Goal: Task Accomplishment & Management: Use online tool/utility

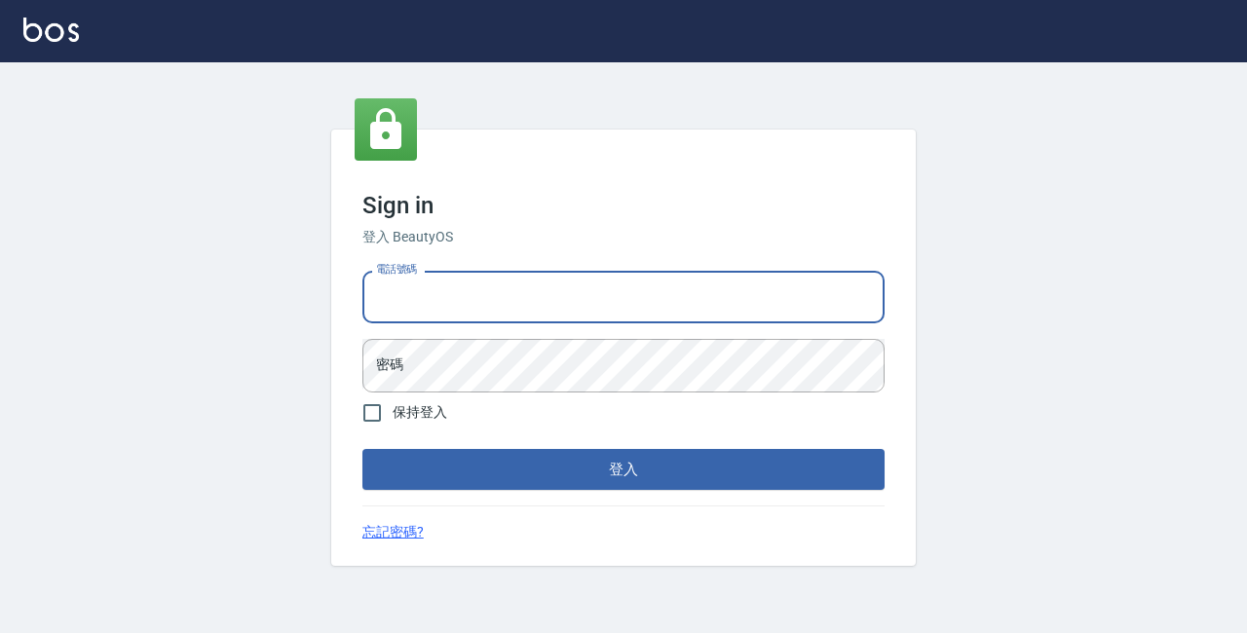
click at [510, 300] on input "電話號碼" at bounding box center [623, 297] width 522 height 53
type input "89729295"
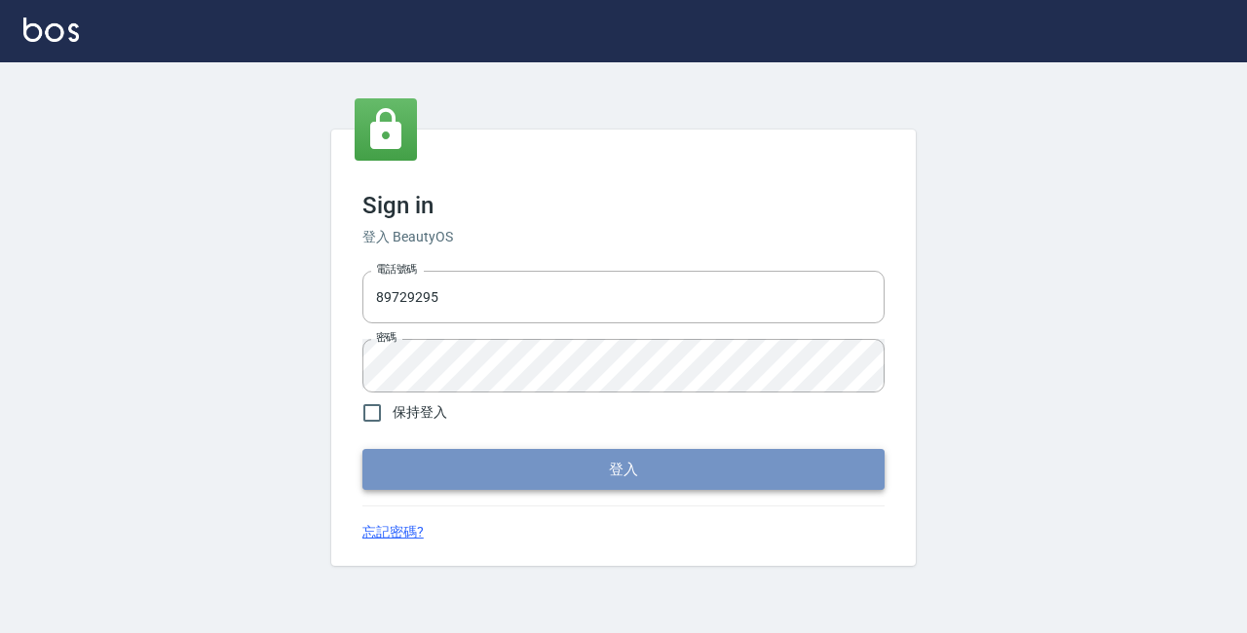
click at [569, 463] on button "登入" at bounding box center [623, 469] width 522 height 41
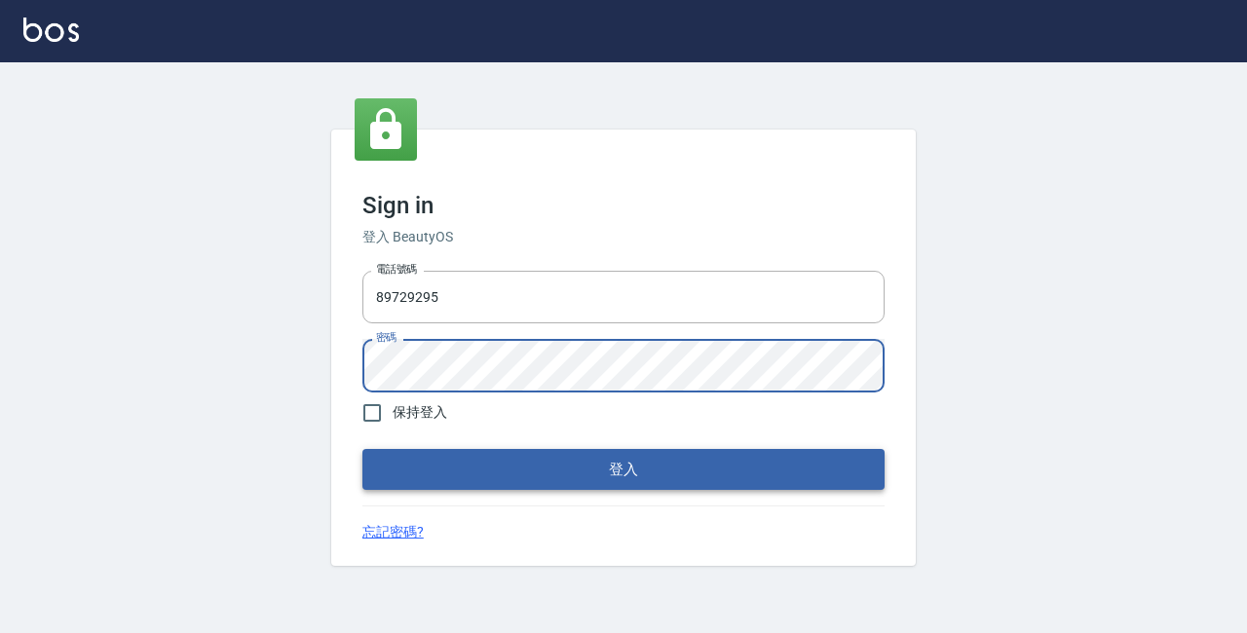
click at [560, 460] on button "登入" at bounding box center [623, 469] width 522 height 41
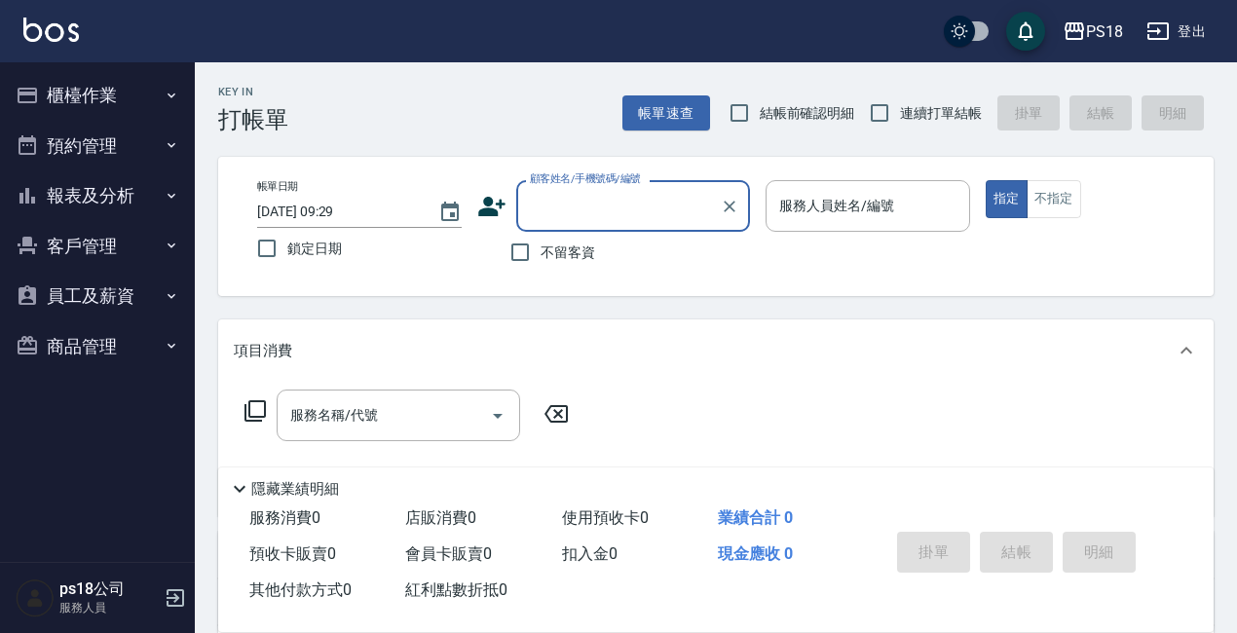
click at [77, 207] on button "報表及分析" at bounding box center [97, 195] width 179 height 51
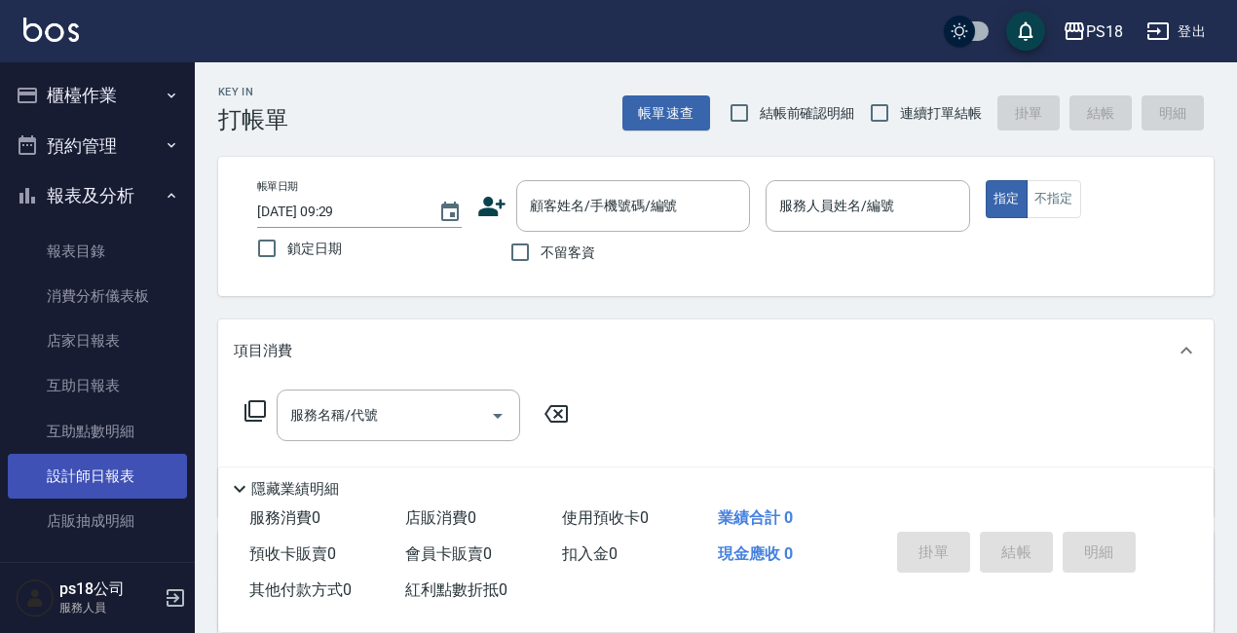
click at [98, 494] on link "設計師日報表" at bounding box center [97, 476] width 179 height 45
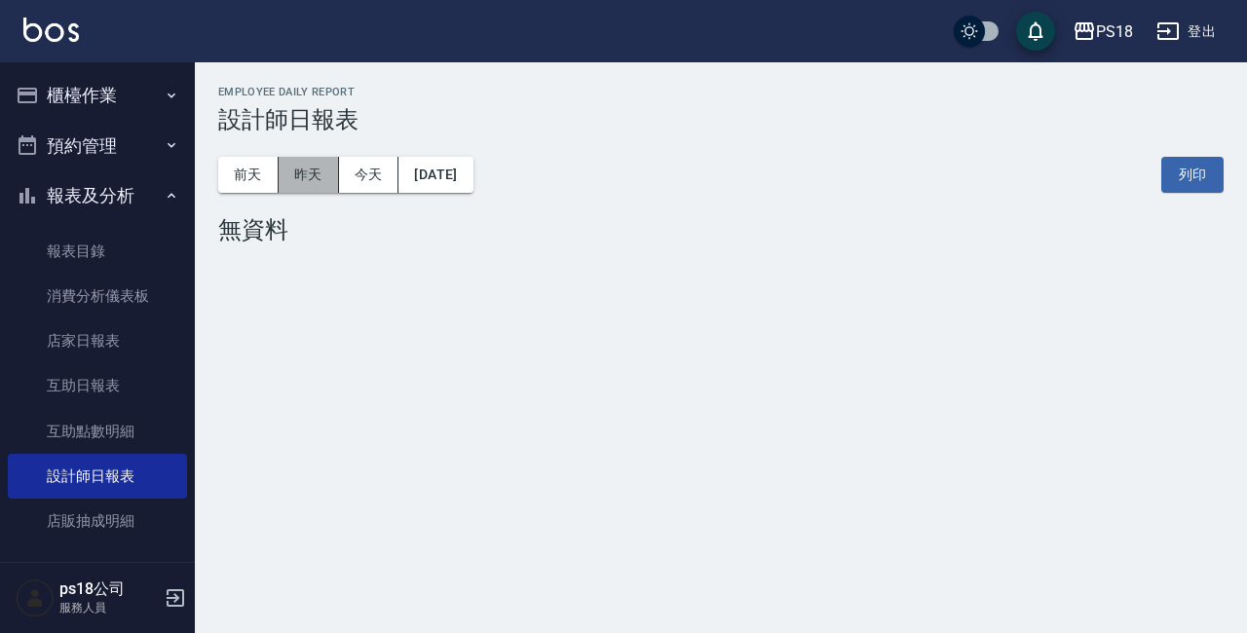
click at [303, 180] on button "昨天" at bounding box center [309, 175] width 60 height 36
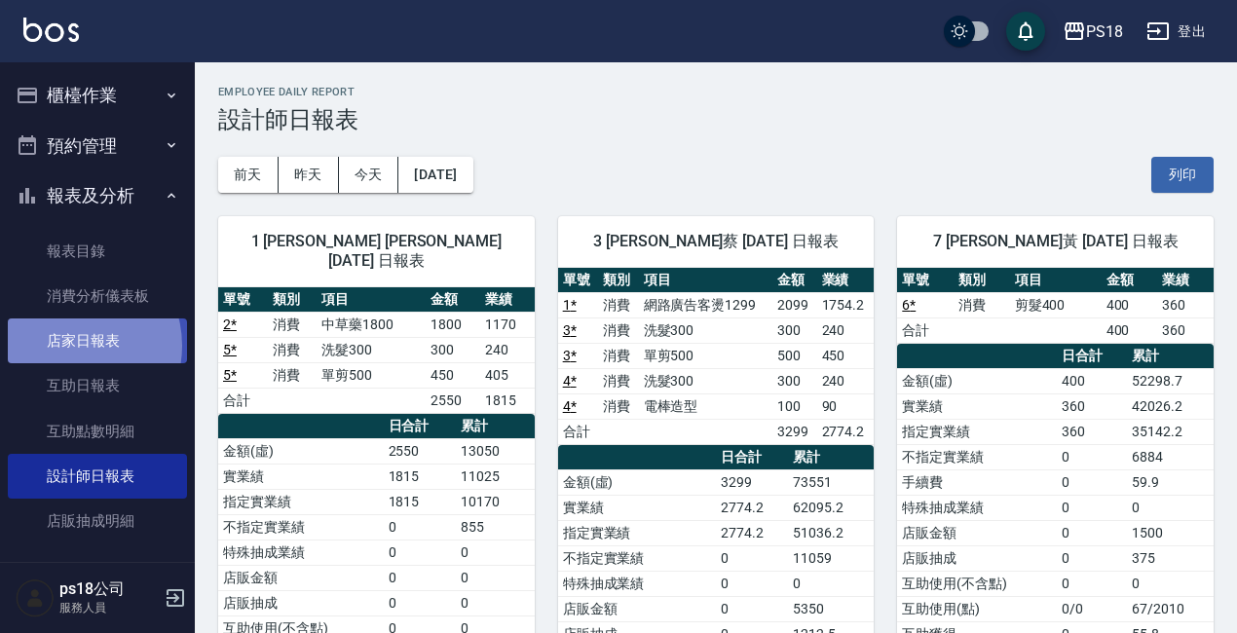
click at [70, 346] on link "店家日報表" at bounding box center [97, 341] width 179 height 45
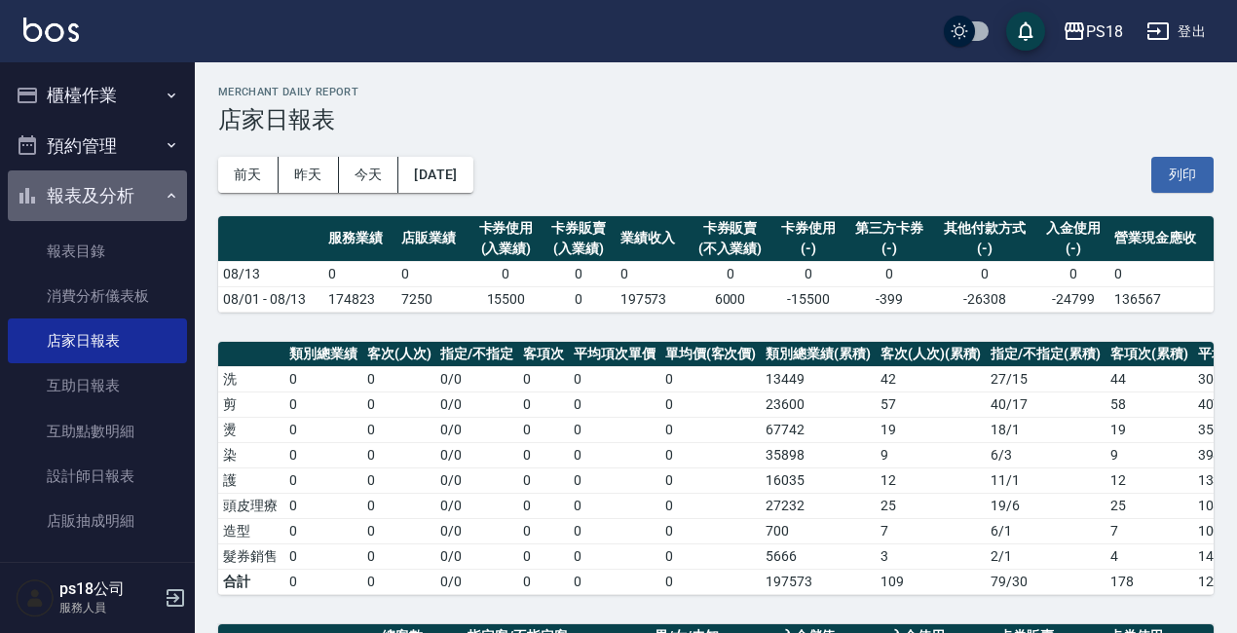
click at [165, 202] on icon "button" at bounding box center [172, 196] width 16 height 16
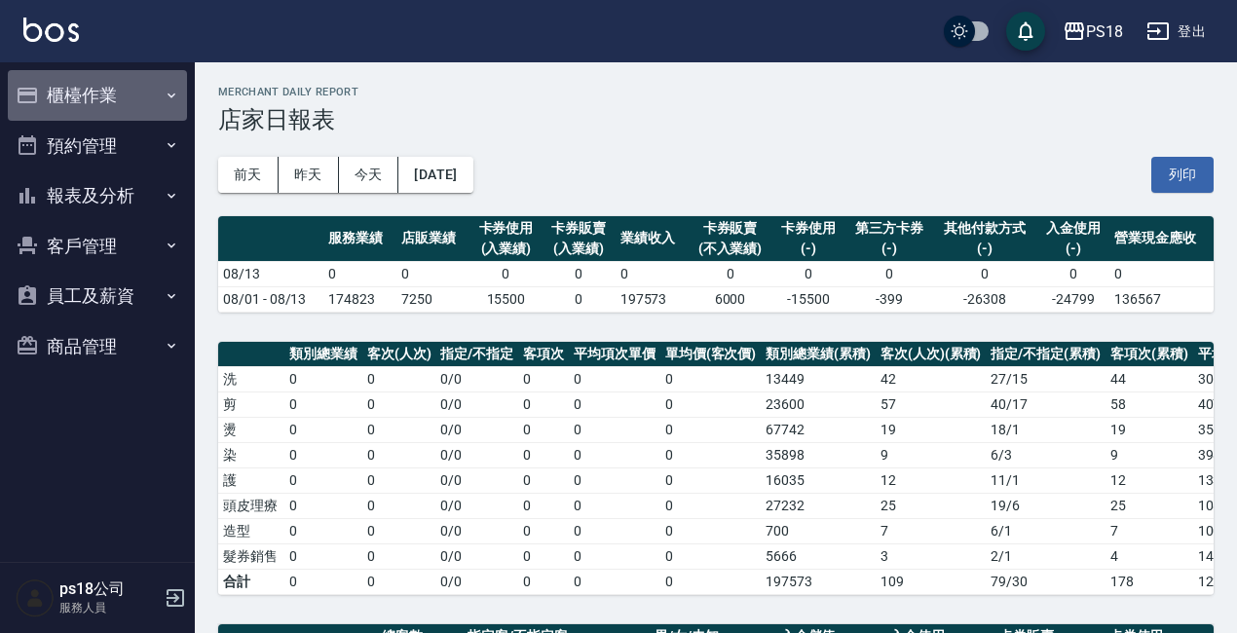
click at [91, 86] on button "櫃檯作業" at bounding box center [97, 95] width 179 height 51
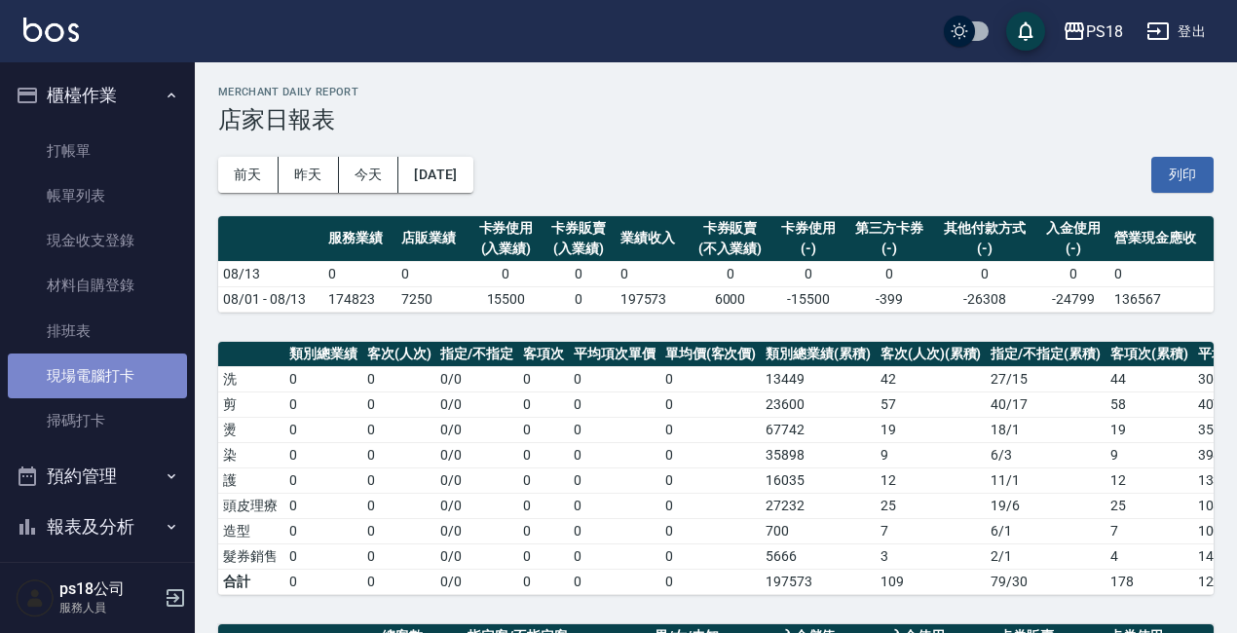
click at [100, 378] on link "現場電腦打卡" at bounding box center [97, 376] width 179 height 45
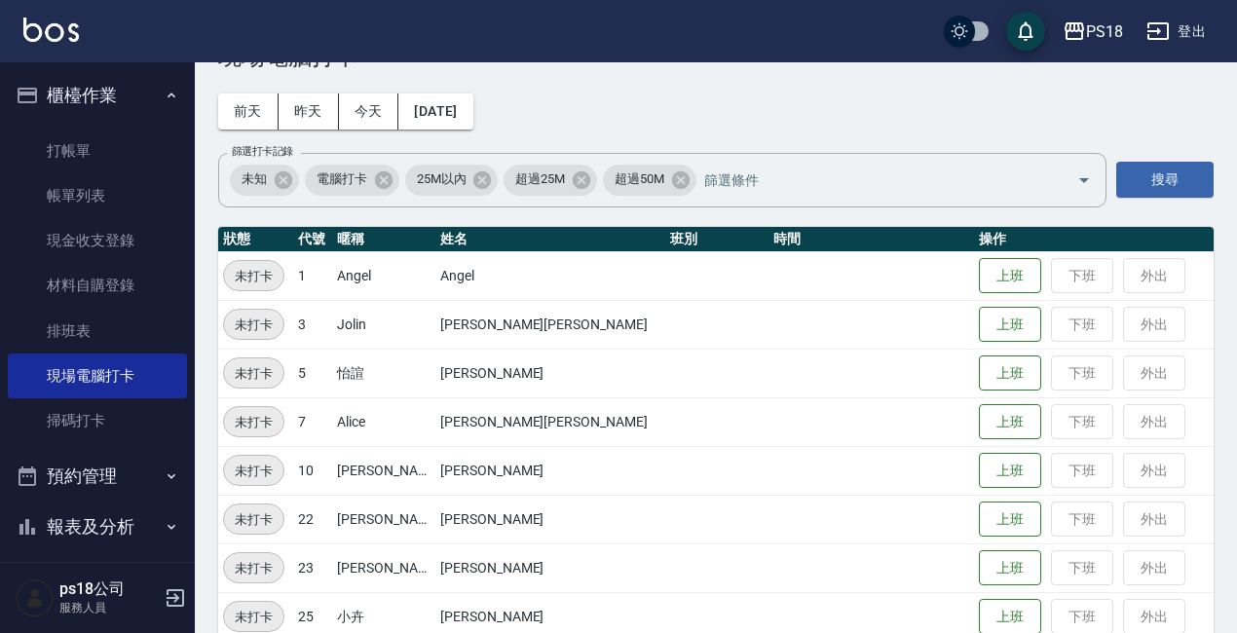
scroll to position [97, 0]
